Goal: Transaction & Acquisition: Purchase product/service

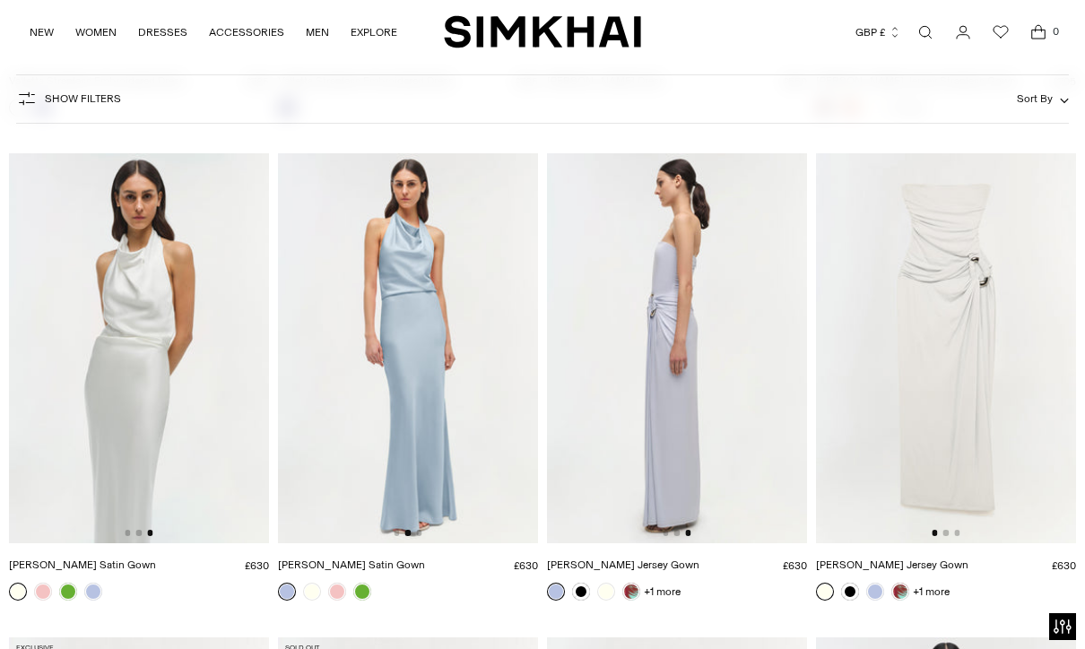
scroll to position [0, 520]
click at [704, 438] on img at bounding box center [677, 348] width 260 height 390
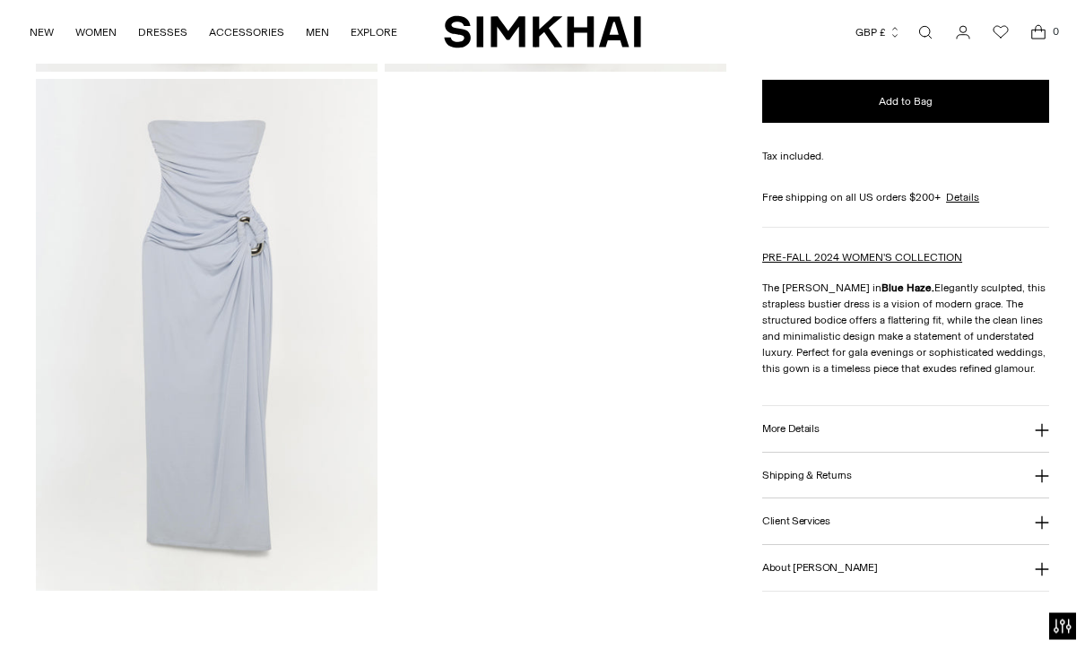
scroll to position [1612, 0]
click at [868, 434] on button "More Details" at bounding box center [905, 429] width 287 height 46
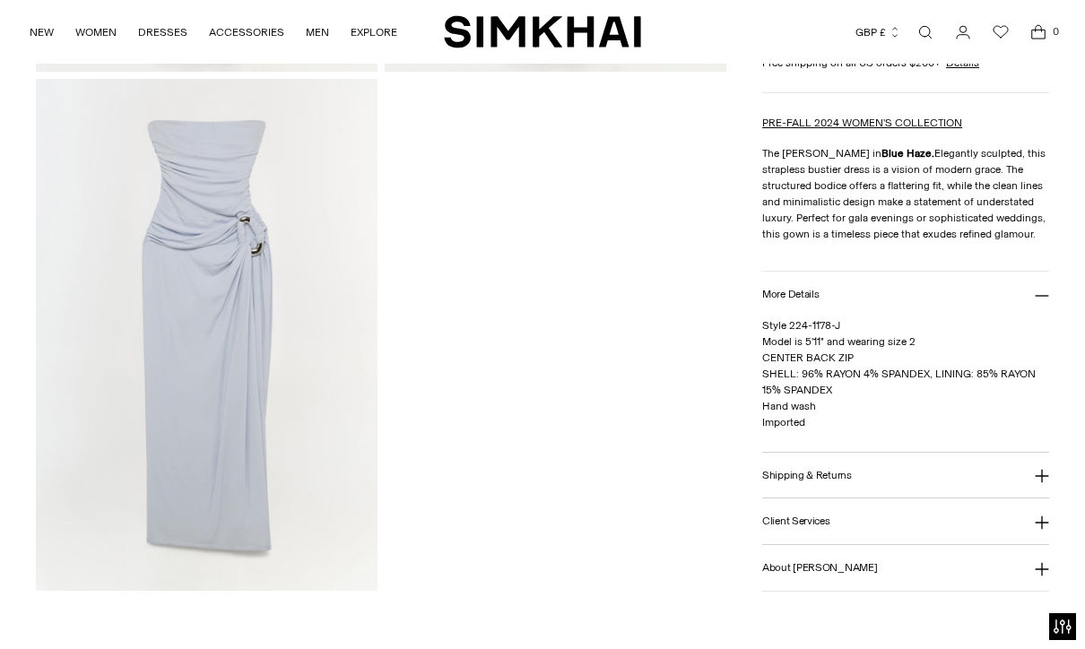
click at [860, 466] on button "Shipping & Returns" at bounding box center [905, 475] width 287 height 46
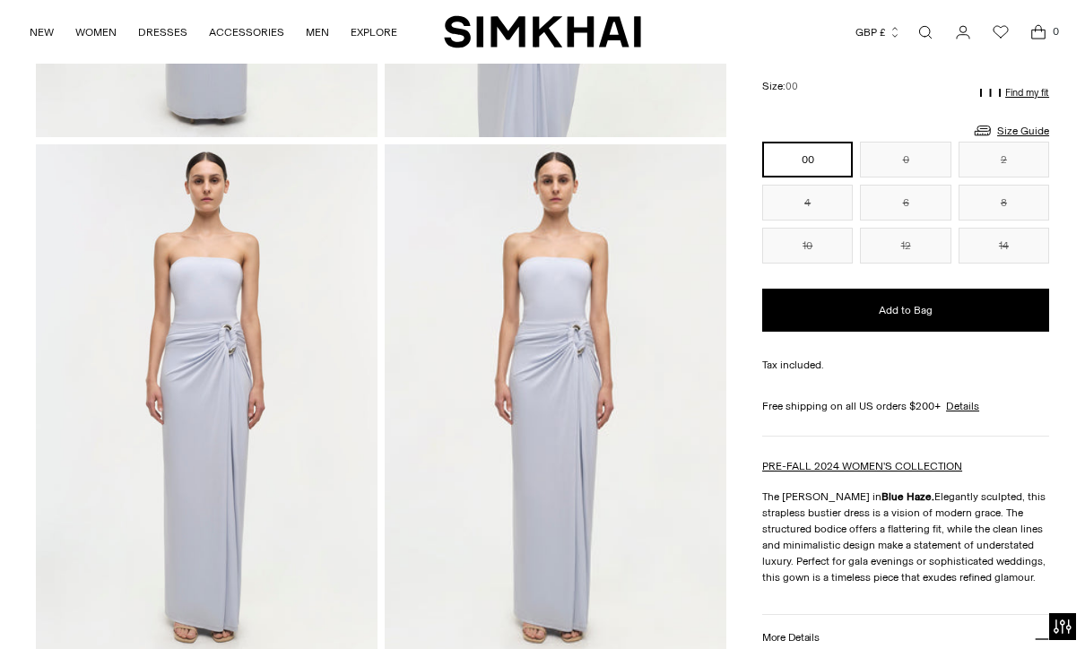
scroll to position [1005, 0]
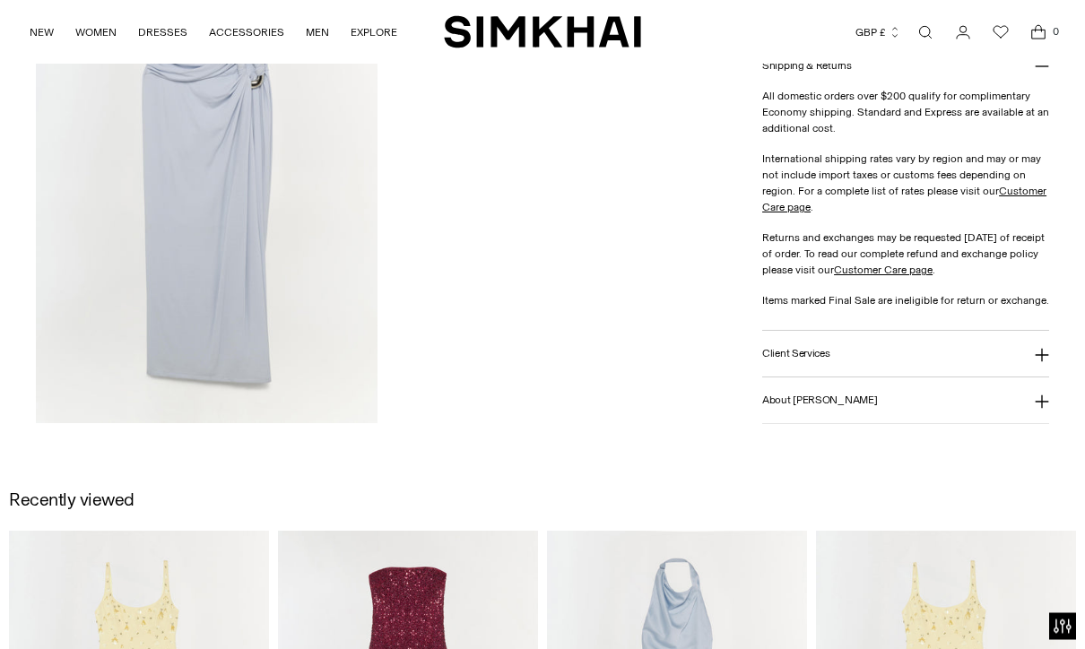
click at [946, 351] on button "Client Services" at bounding box center [905, 355] width 287 height 46
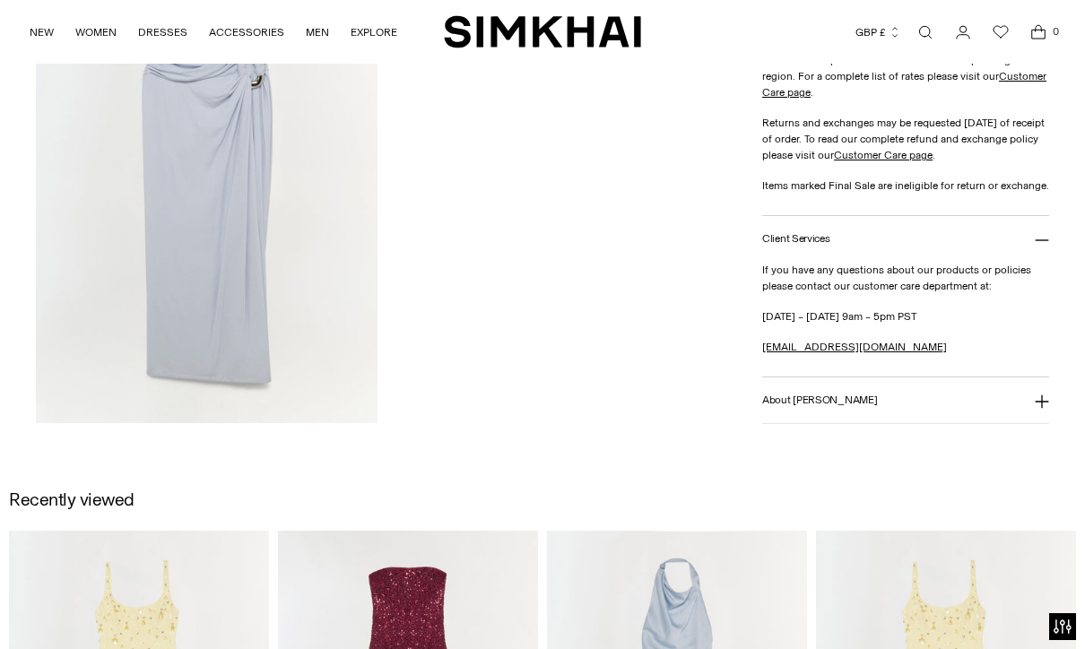
click at [910, 393] on button "About SIMKHAI" at bounding box center [905, 401] width 287 height 46
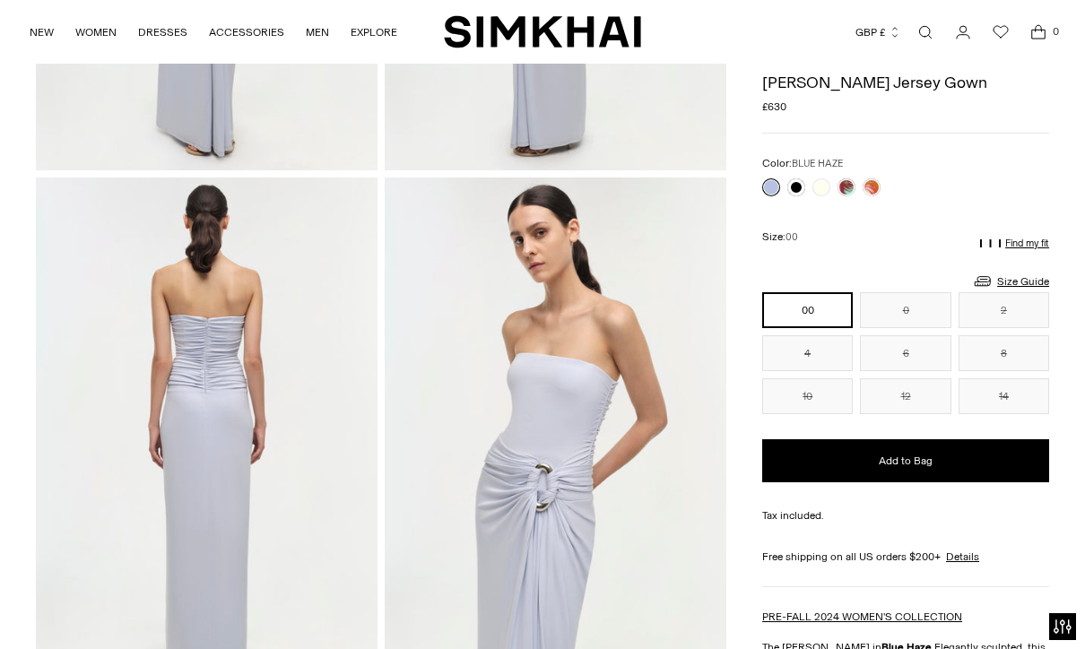
scroll to position [467, 0]
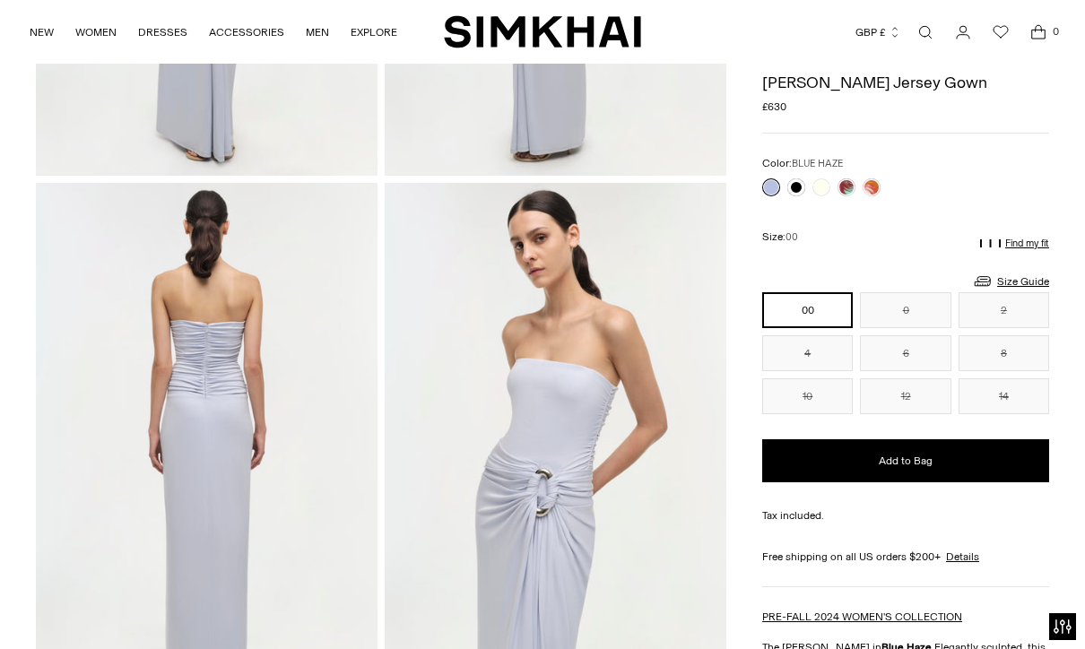
click at [1040, 275] on link "Size Guide" at bounding box center [1010, 282] width 77 height 22
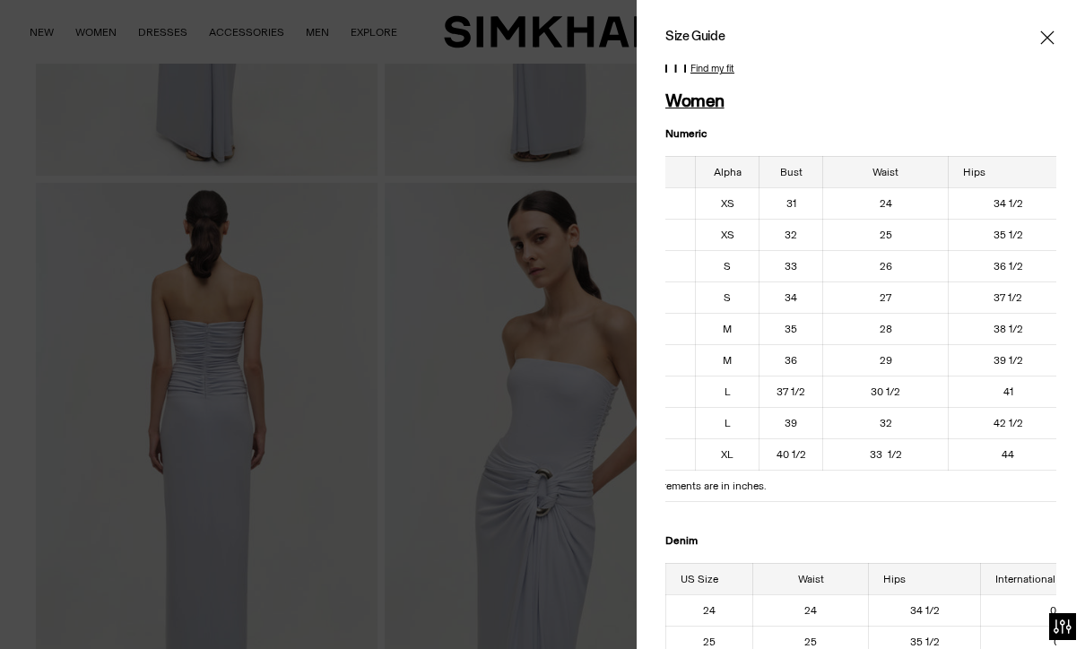
scroll to position [0, 65]
click at [1052, 38] on icon "Close" at bounding box center [1047, 38] width 14 height 18
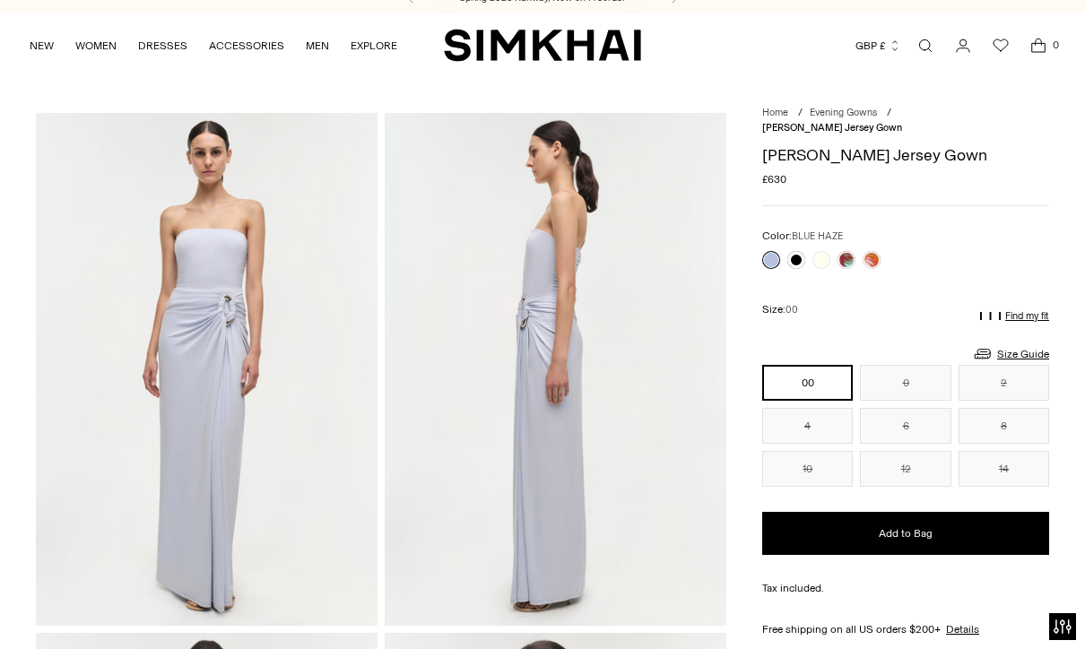
scroll to position [0, 0]
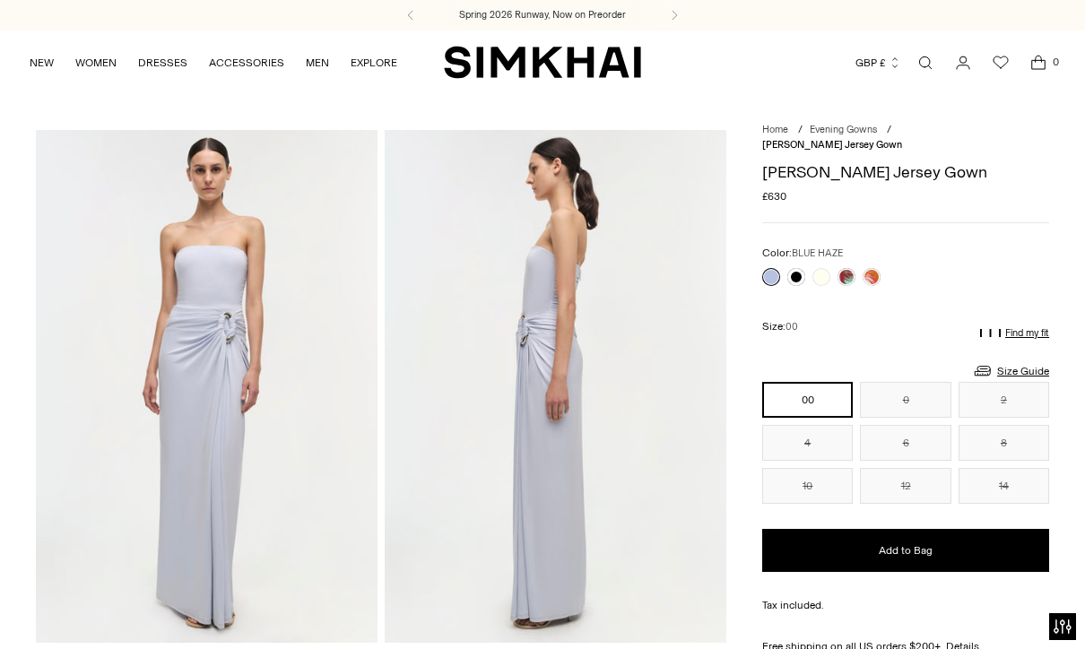
click at [804, 270] on link at bounding box center [797, 277] width 18 height 18
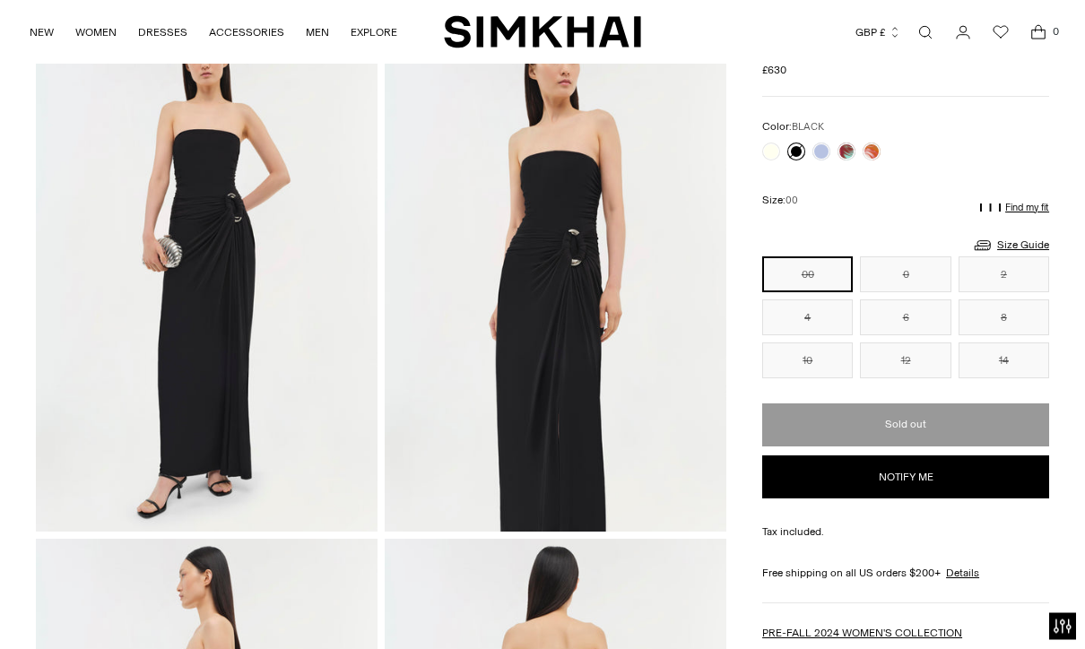
scroll to position [111, 0]
click at [777, 150] on link at bounding box center [771, 152] width 18 height 18
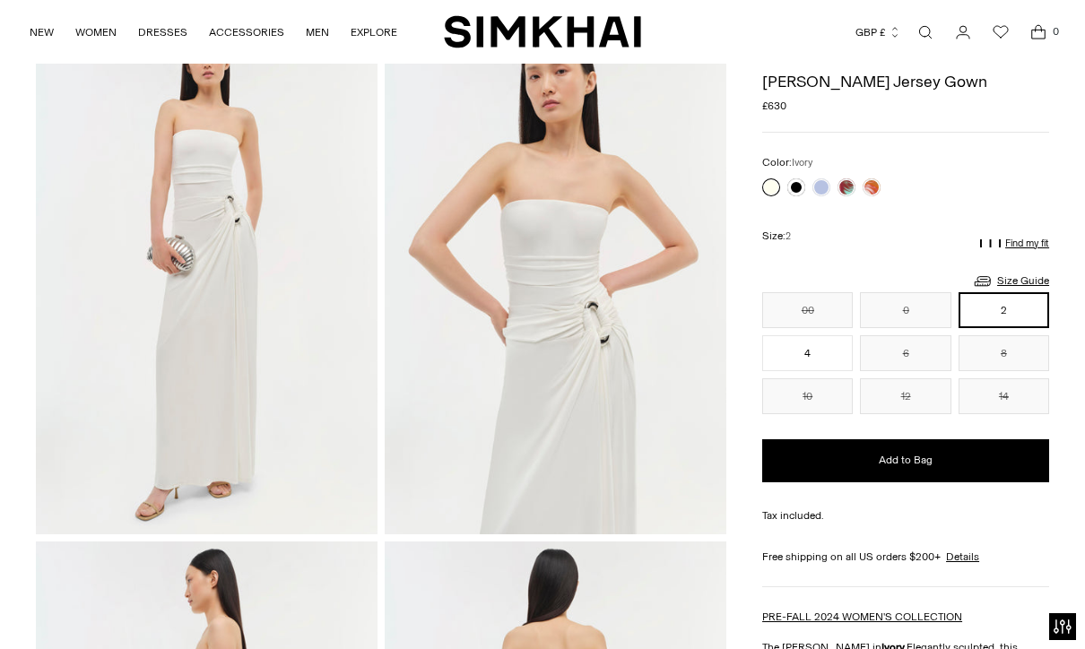
scroll to position [115, 0]
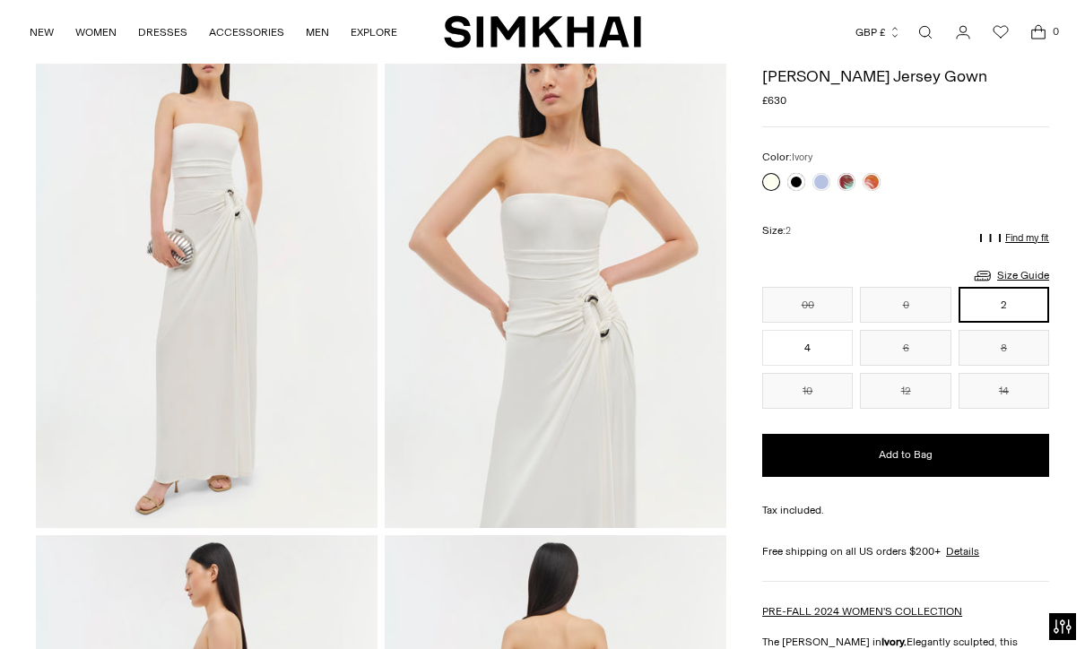
click at [854, 180] on link at bounding box center [847, 182] width 18 height 18
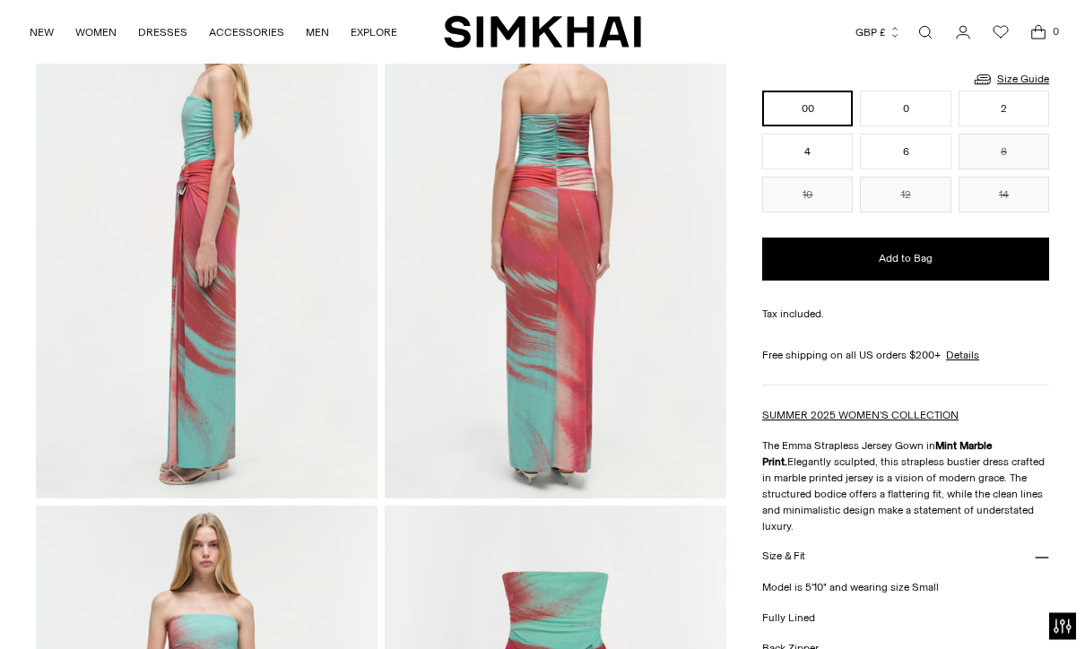
scroll to position [665, 0]
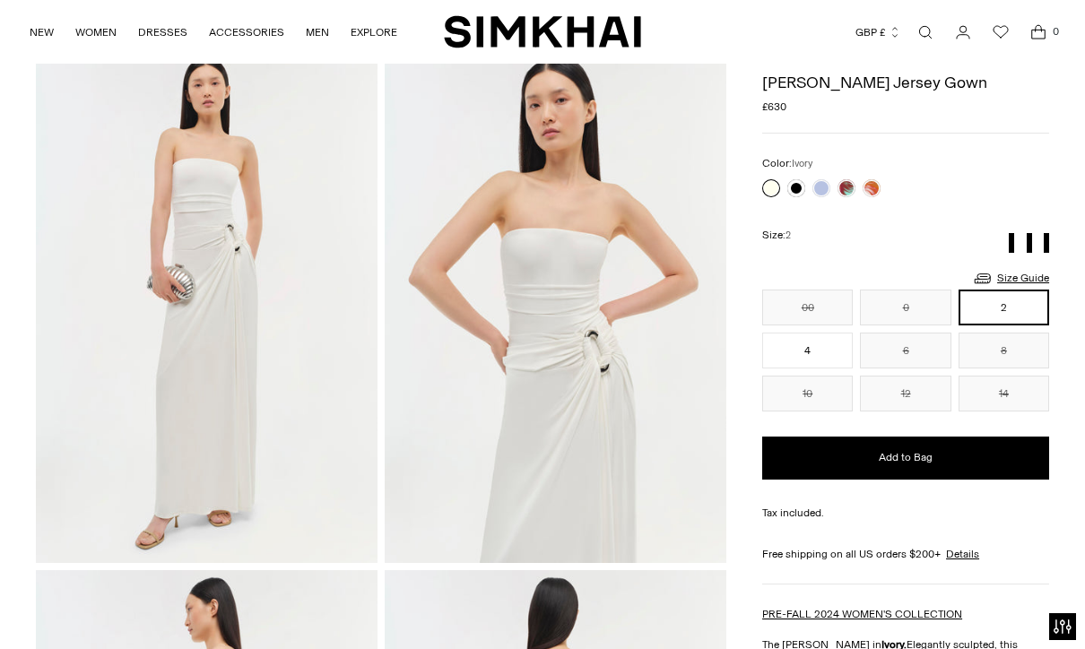
scroll to position [78, 0]
